Goal: Information Seeking & Learning: Find specific page/section

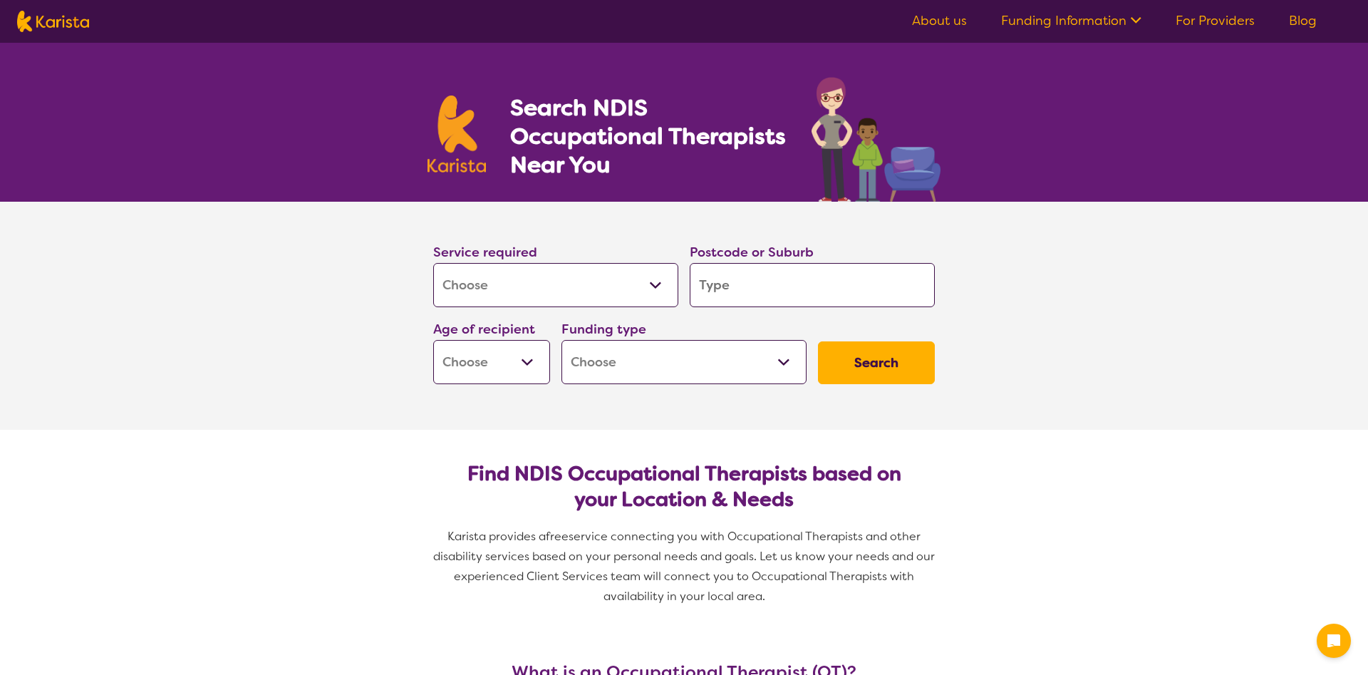
select select "[MEDICAL_DATA]"
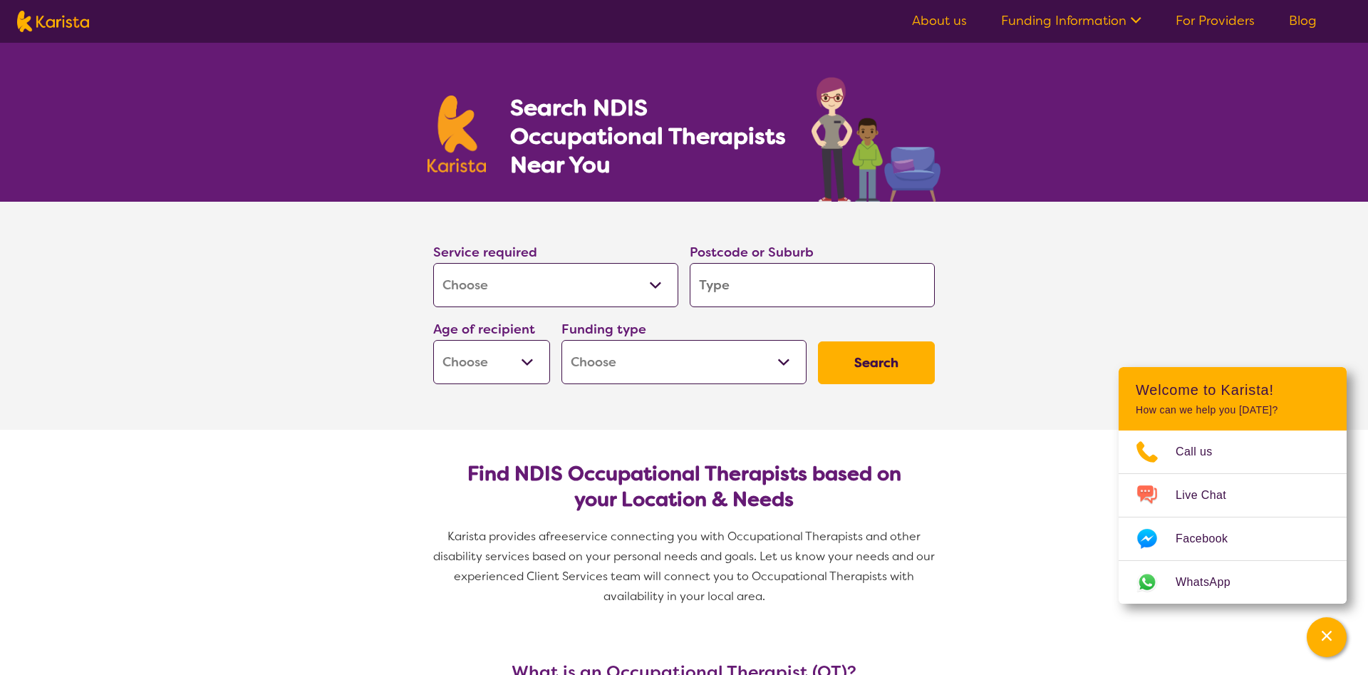
type input "3"
type input "32"
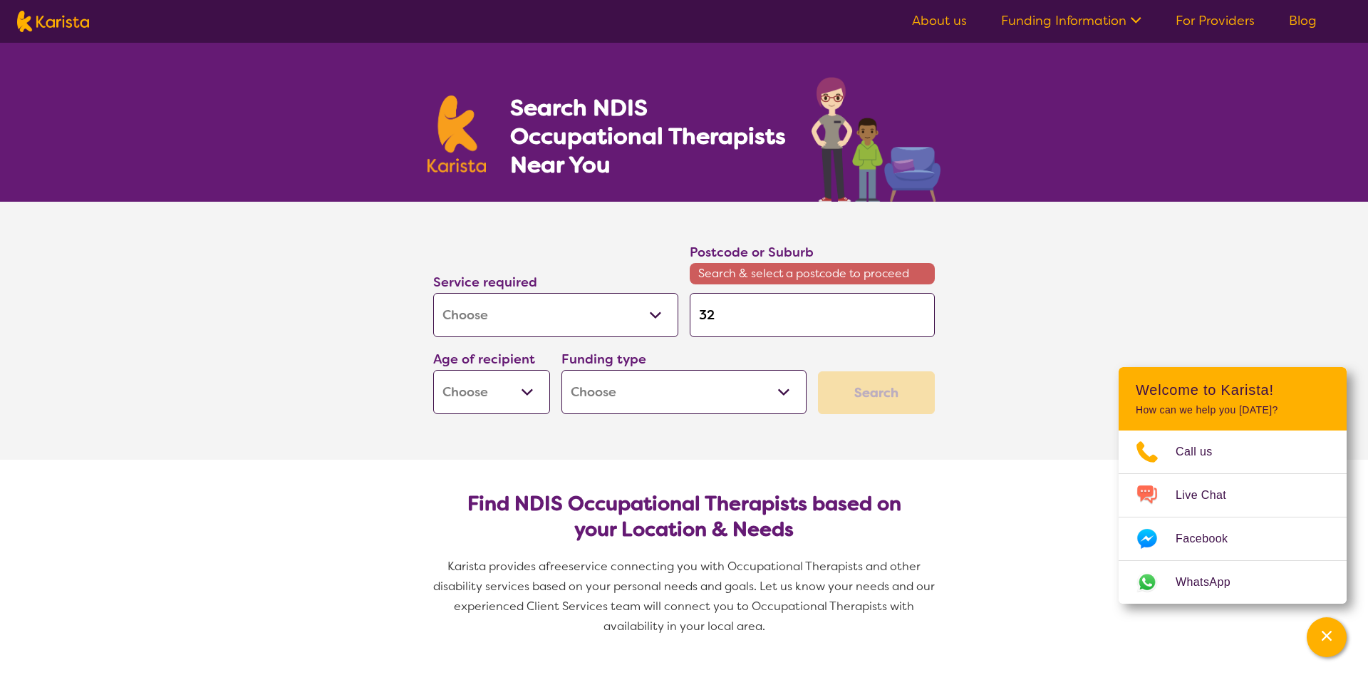
type input "328"
click at [790, 335] on input "328" at bounding box center [812, 315] width 245 height 44
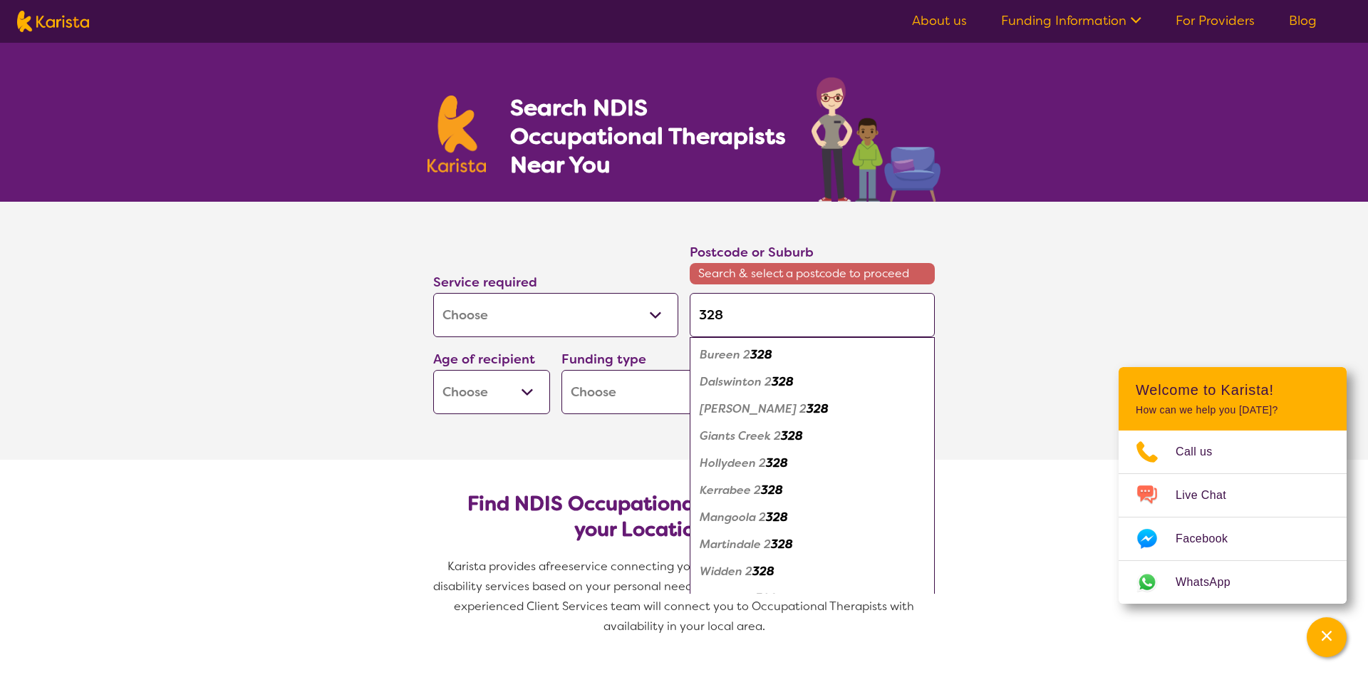
type input "3280"
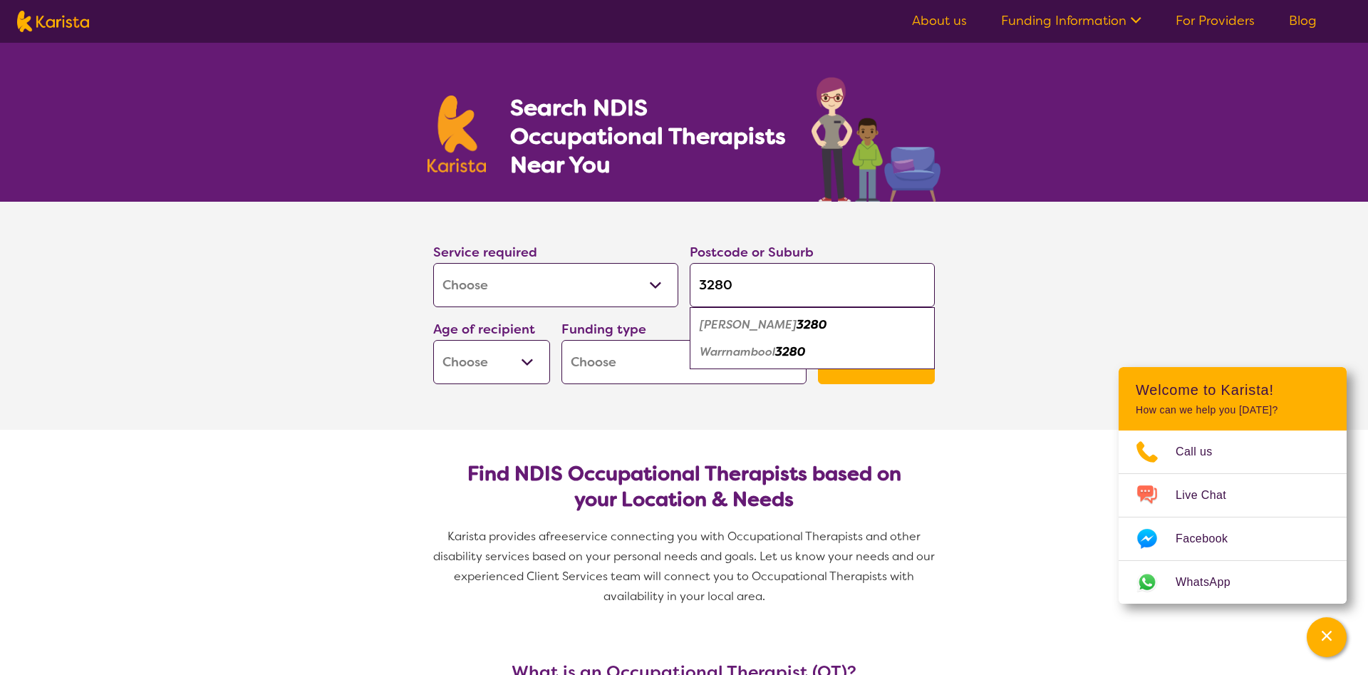
type input "3280"
click at [772, 348] on em "Warrnambool" at bounding box center [738, 351] width 76 height 15
click at [433, 340] on select "Early Childhood - 0 to 9 Child - 10 to 11 Adolescent - 12 to 17 Adult - 18 to 6…" at bounding box center [491, 362] width 117 height 44
select select "EC"
click option "Early Childhood - 0 to 9" at bounding box center [0, 0] width 0 height 0
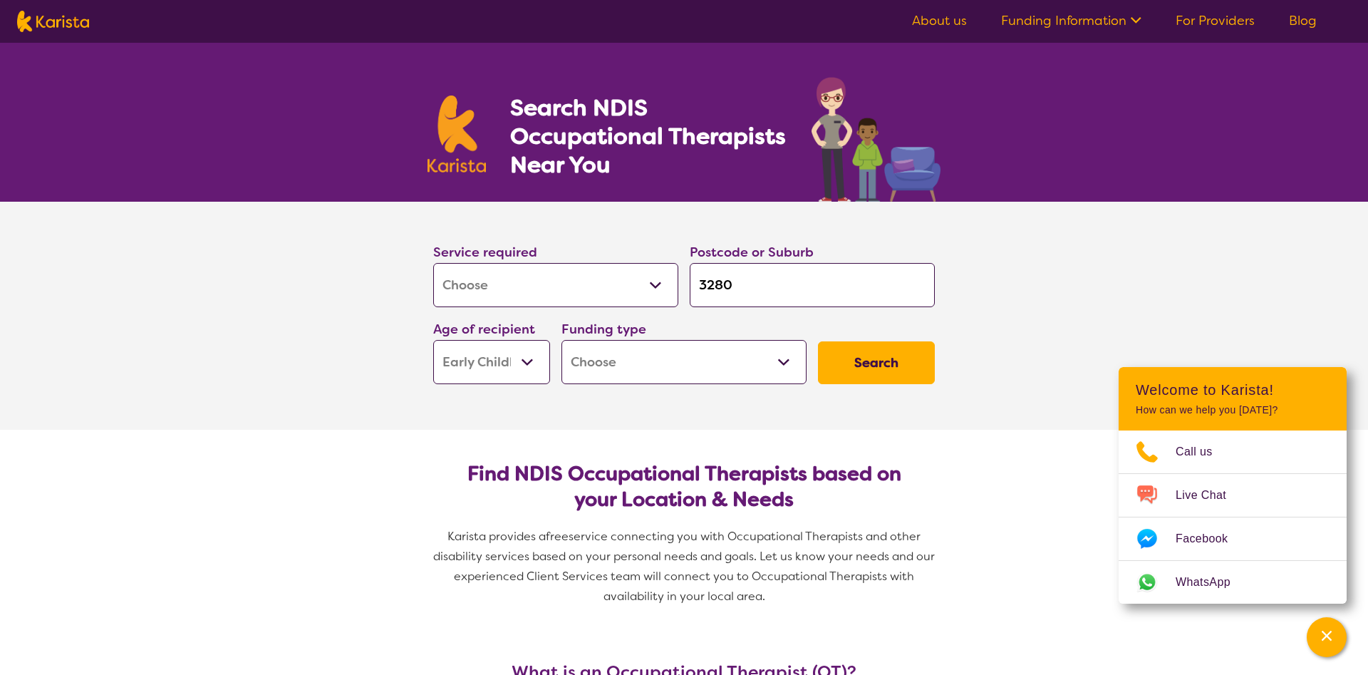
select select "EC"
click at [562, 340] on select "Home Care Package (HCP) National Disability Insurance Scheme (NDIS) I don't know" at bounding box center [684, 362] width 245 height 44
select select "NDIS"
click option "National Disability Insurance Scheme (NDIS)" at bounding box center [0, 0] width 0 height 0
select select "NDIS"
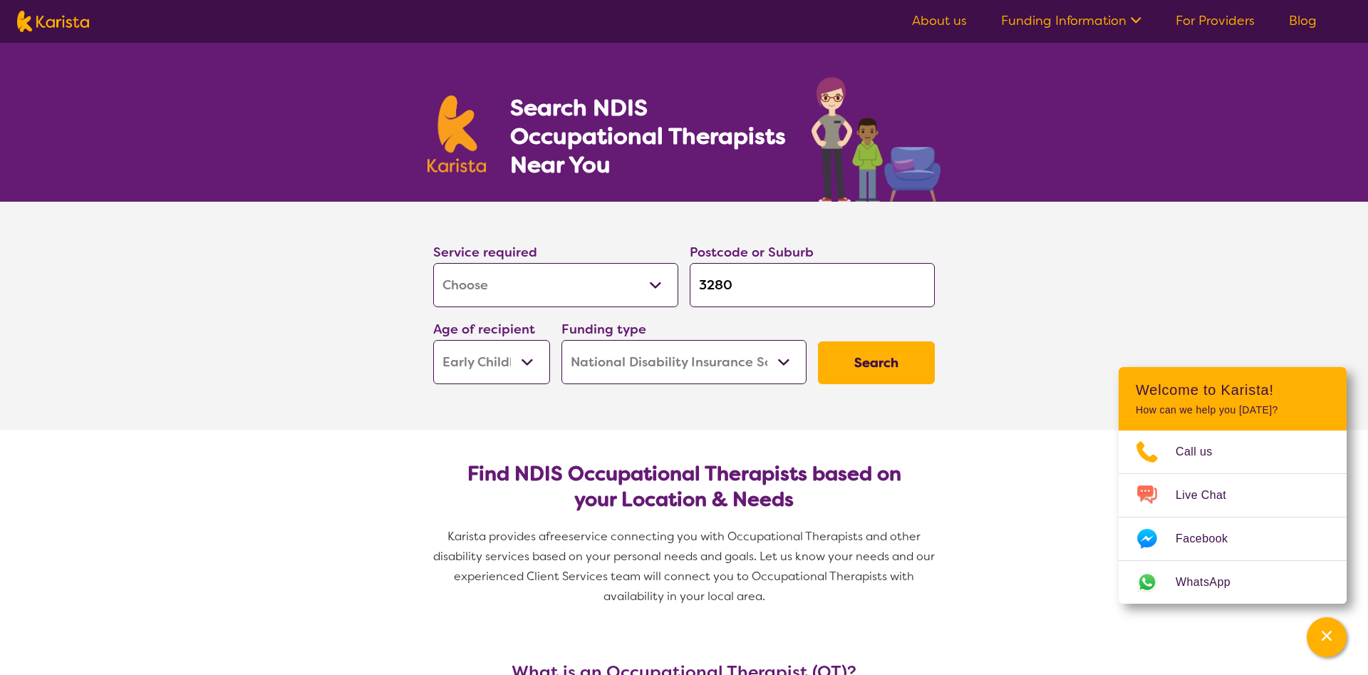
click at [850, 359] on button "Search" at bounding box center [876, 362] width 117 height 43
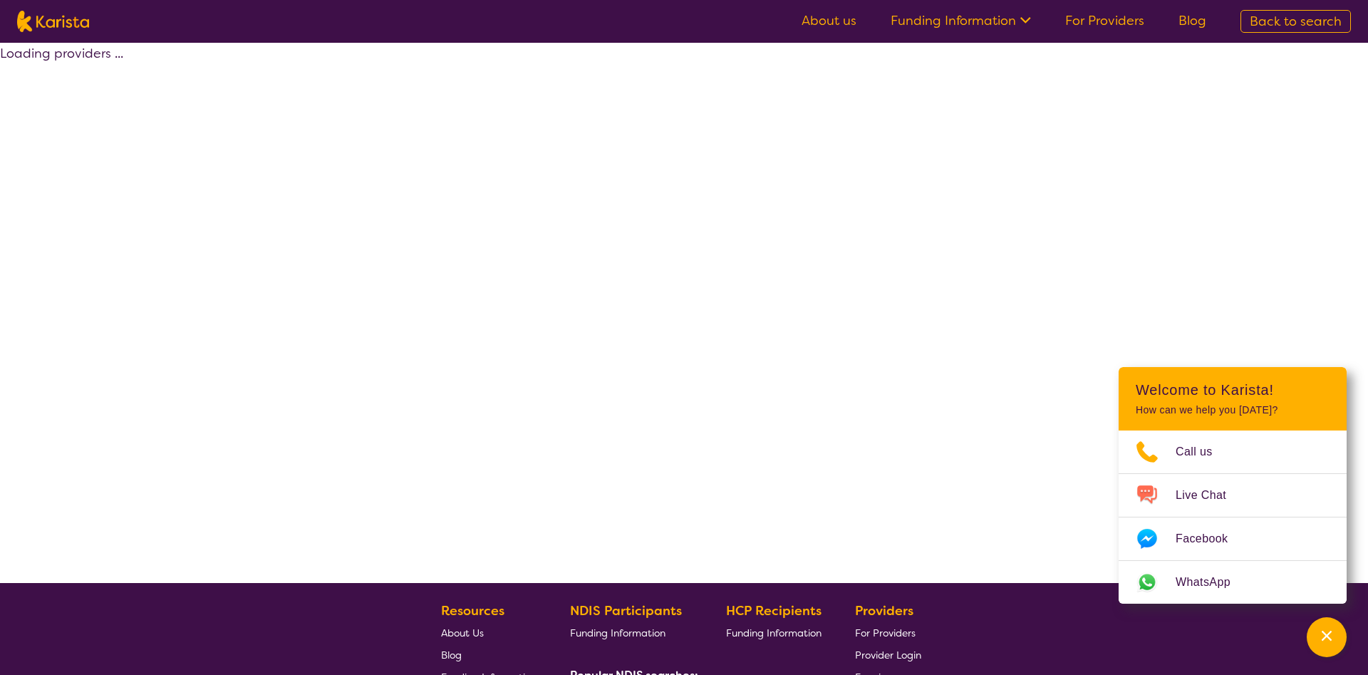
select select "by_score"
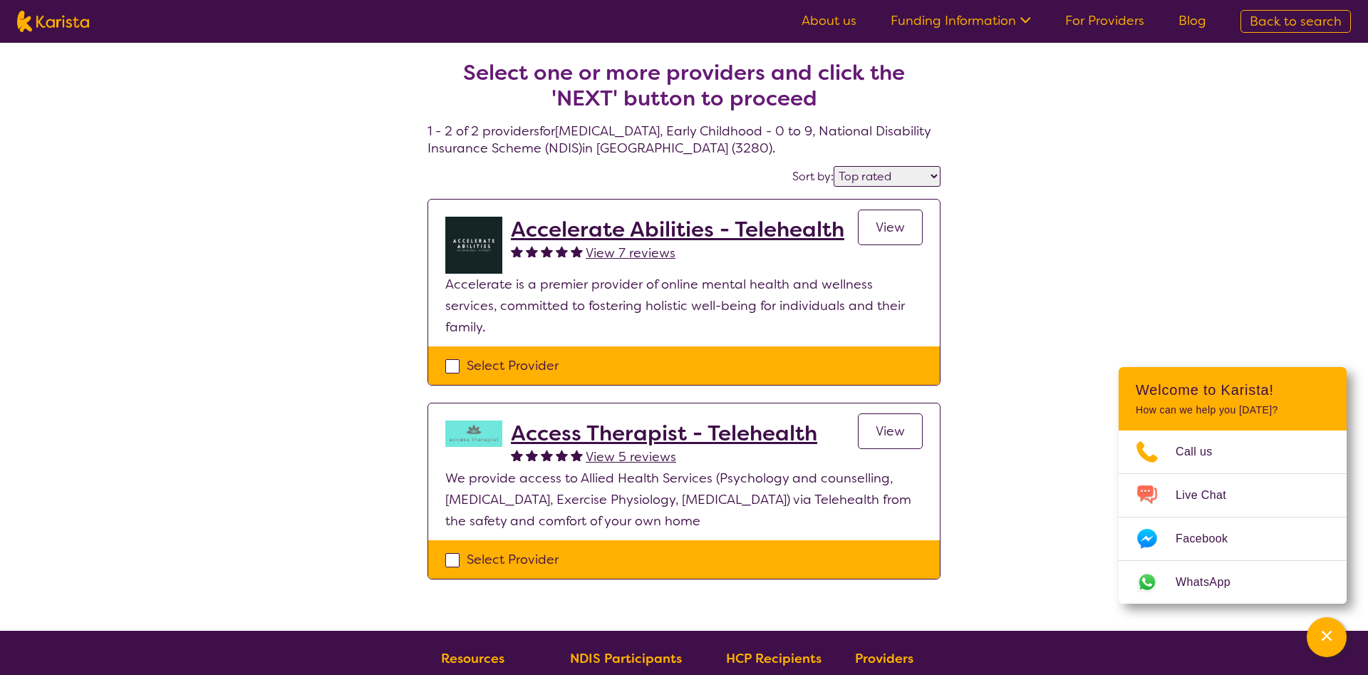
select select "[MEDICAL_DATA]"
select select "EC"
select select "NDIS"
select select "[MEDICAL_DATA]"
select select "EC"
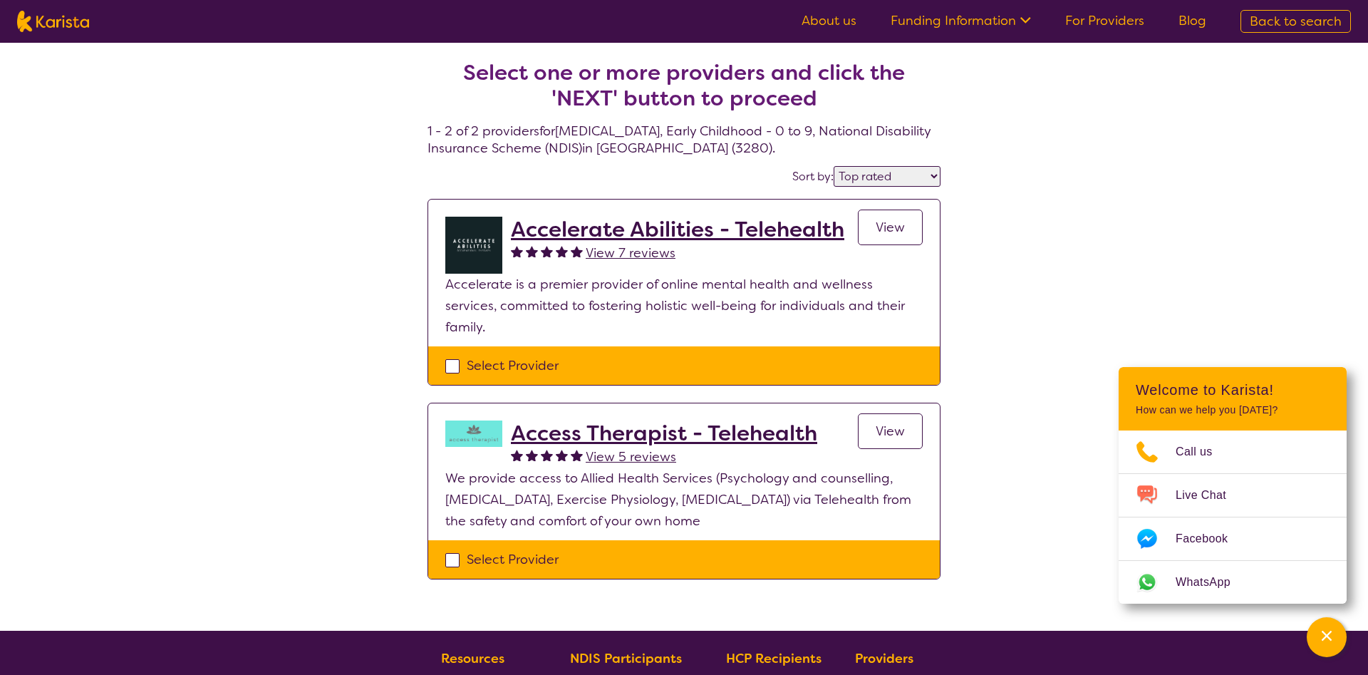
select select "NDIS"
